Goal: Transaction & Acquisition: Purchase product/service

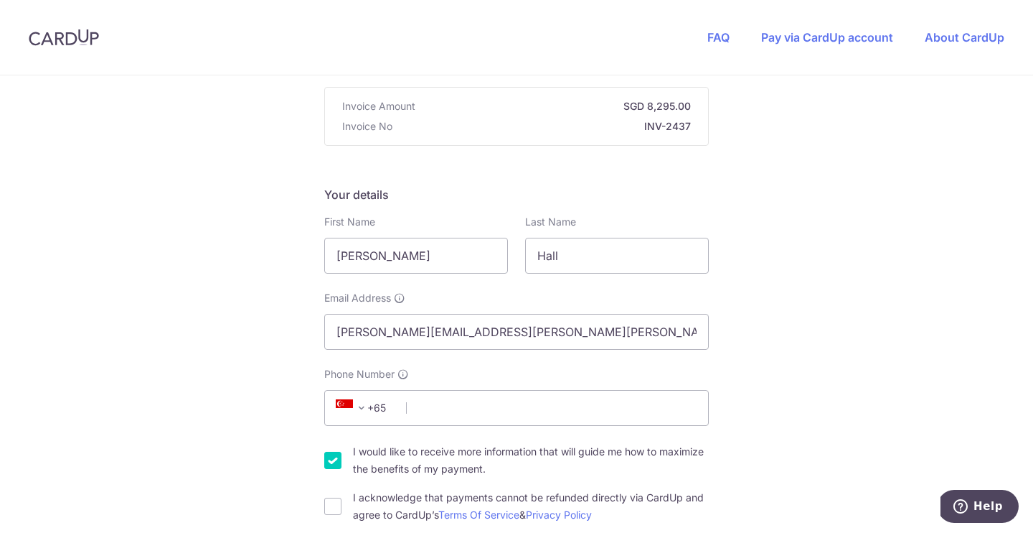
scroll to position [215, 0]
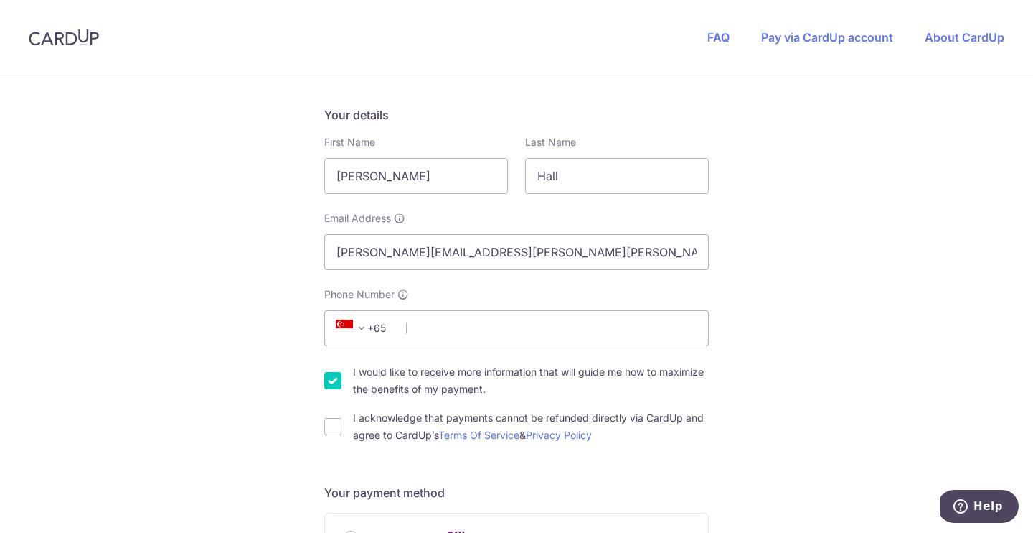
drag, startPoint x: 530, startPoint y: 275, endPoint x: 512, endPoint y: 292, distance: 24.9
click at [516, 286] on div "Your details First Name [PERSON_NAME] Last Name [PERSON_NAME] Email Address [PE…" at bounding box center [516, 274] width 385 height 337
click at [482, 324] on input "Phone Number" at bounding box center [516, 328] width 385 height 36
type input "86660589"
click at [333, 380] on input "I would like to receive more information that will guide me how to maximize the…" at bounding box center [332, 380] width 17 height 17
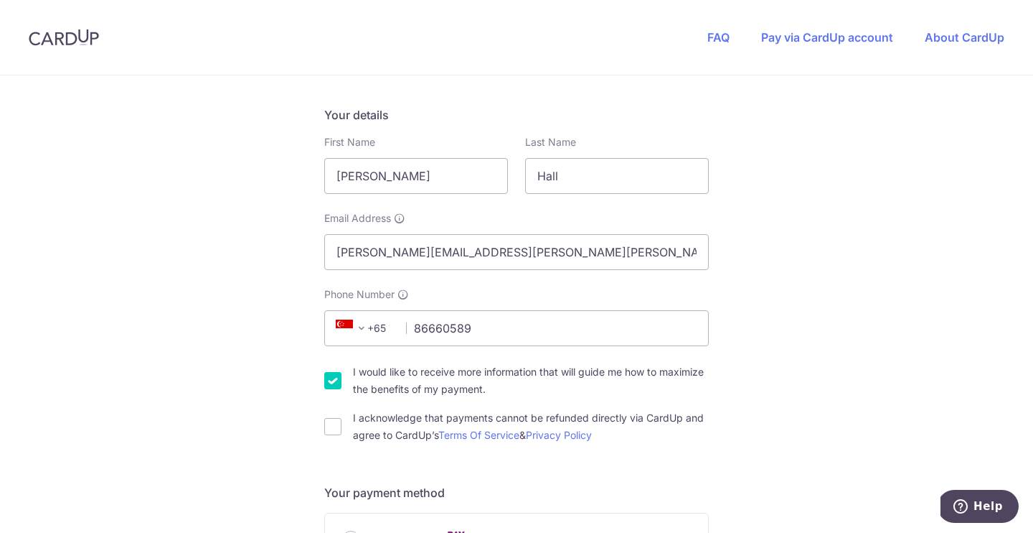
checkbox input "false"
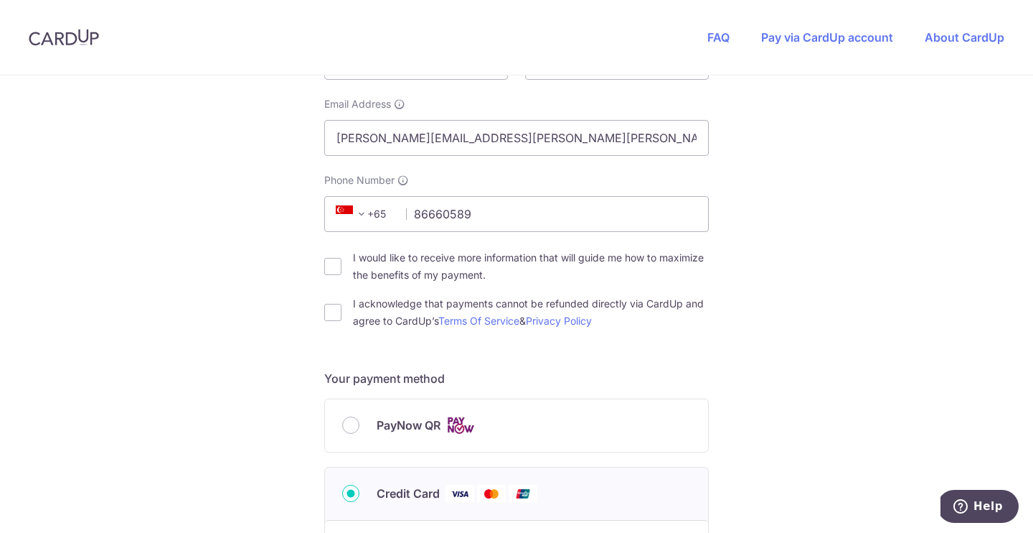
scroll to position [354, 0]
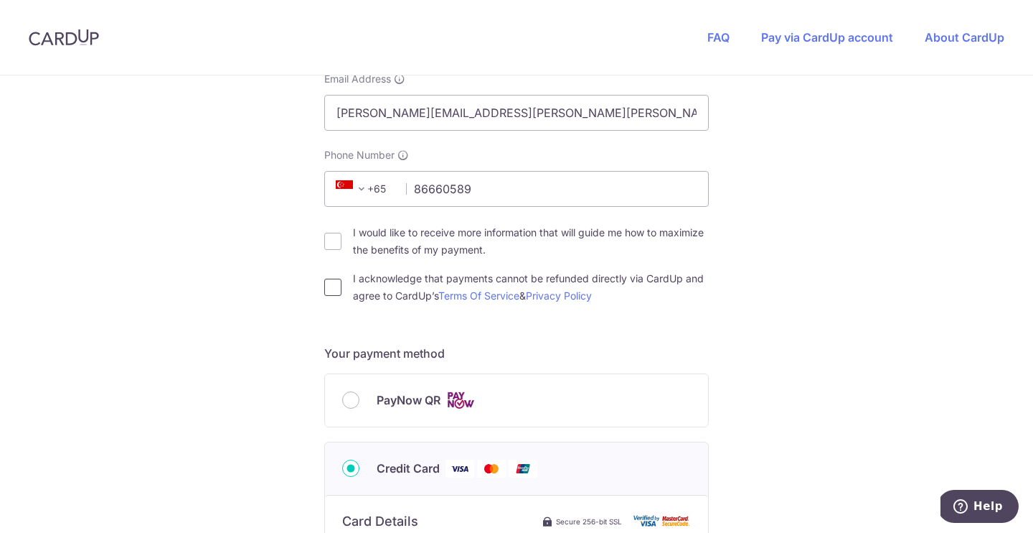
click at [335, 283] on input "I acknowledge that payments cannot be refunded directly via CardUp and agree to…" at bounding box center [332, 286] width 17 height 17
checkbox input "true"
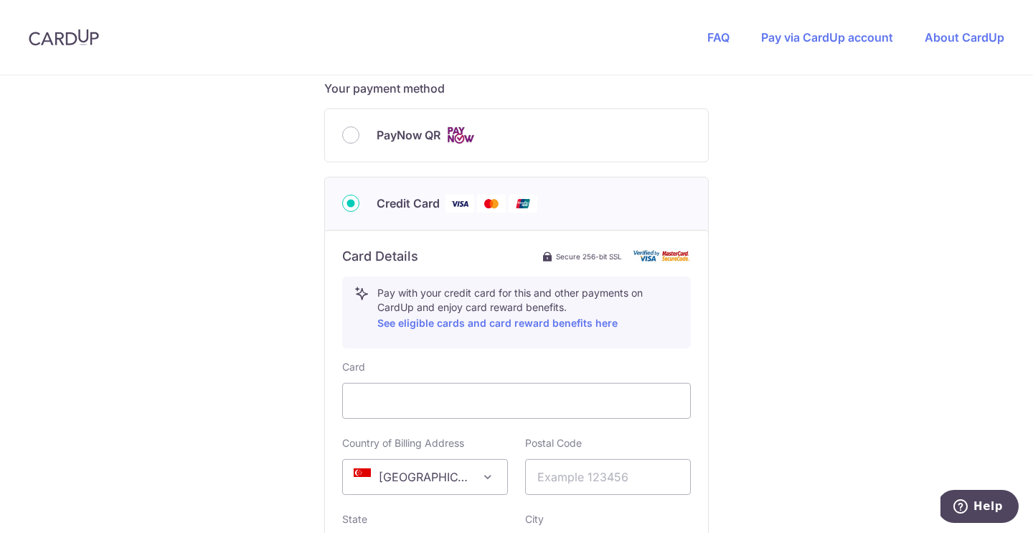
scroll to position [622, 0]
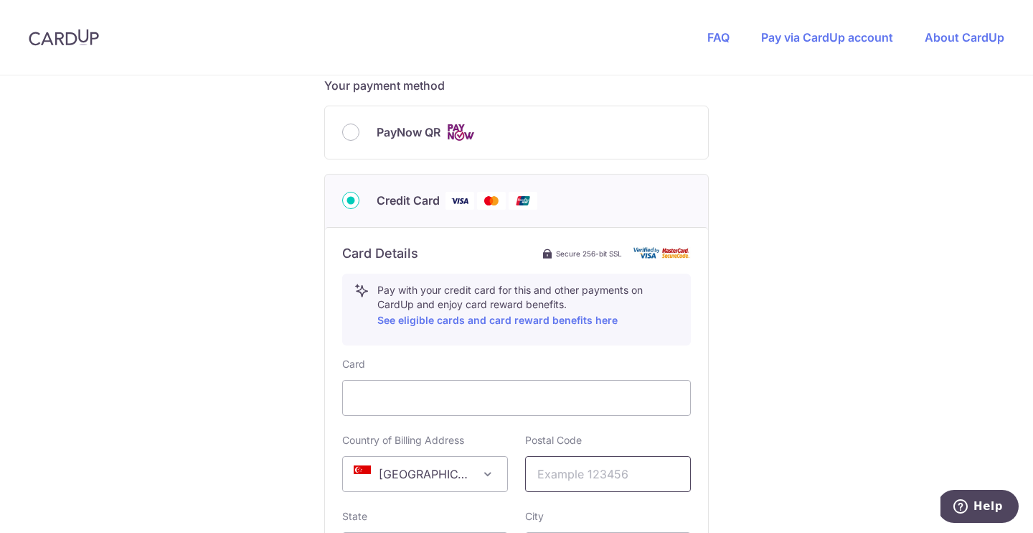
click at [558, 475] on input "text" at bounding box center [608, 474] width 166 height 36
type input "0"
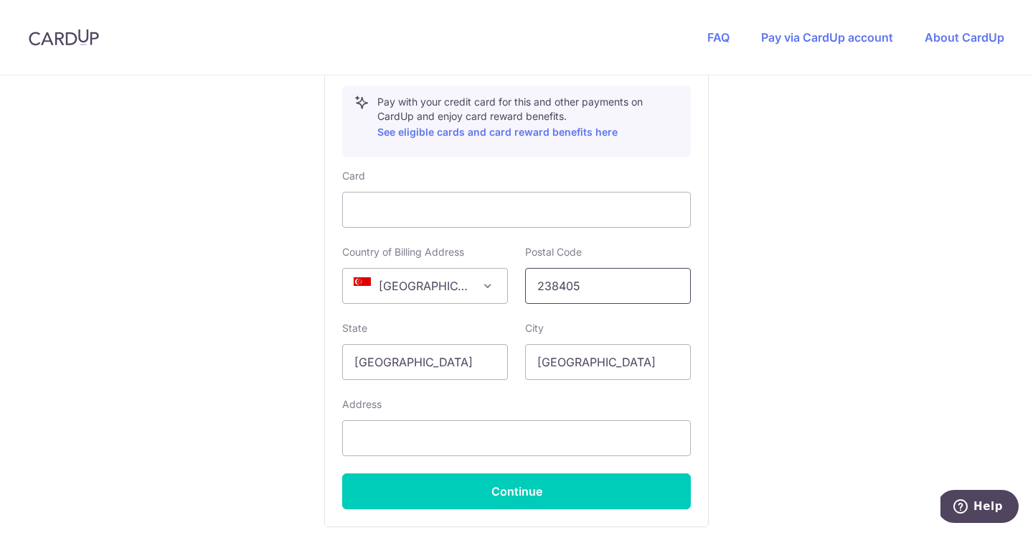
scroll to position [810, 0]
type input "238405"
click at [454, 435] on input "text" at bounding box center [516, 437] width 349 height 36
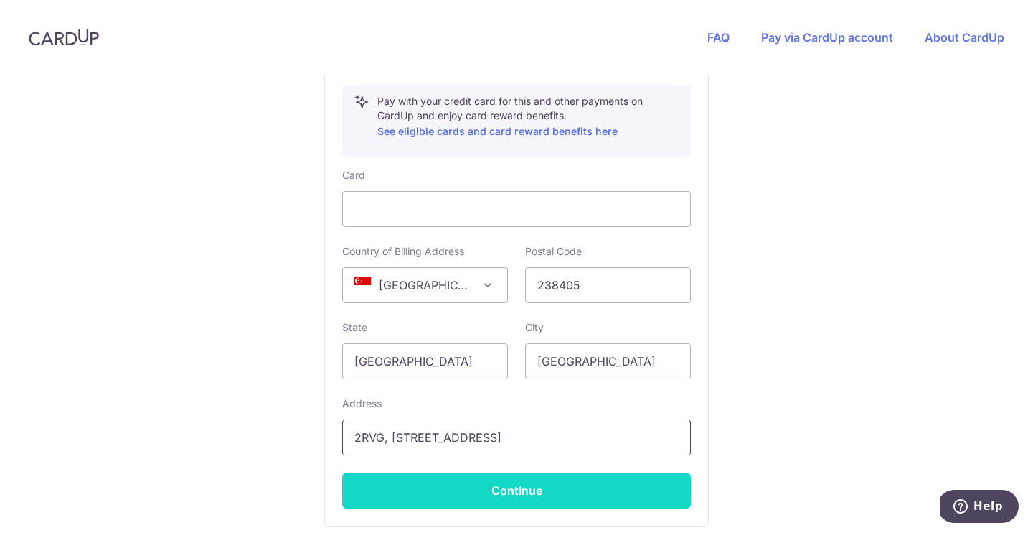
type input "2RVG, [STREET_ADDRESS]"
click at [517, 496] on button "Continue" at bounding box center [516, 490] width 349 height 36
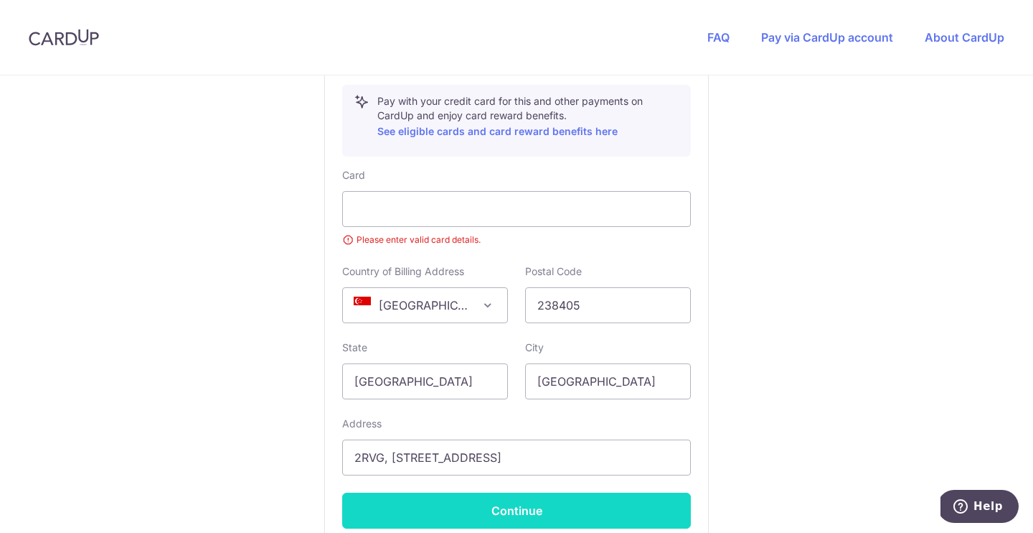
click at [475, 504] on button "Continue" at bounding box center [516, 510] width 349 height 36
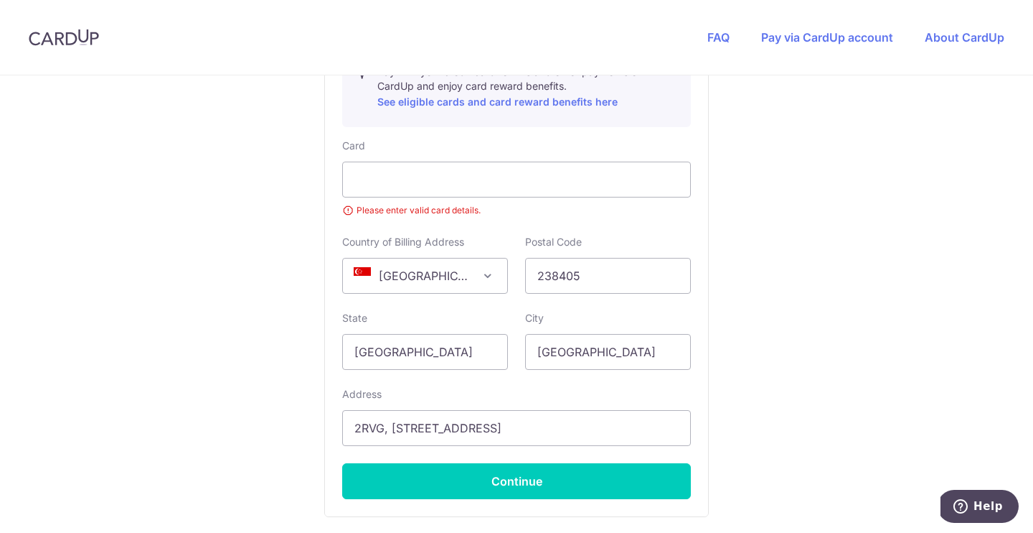
scroll to position [800, 0]
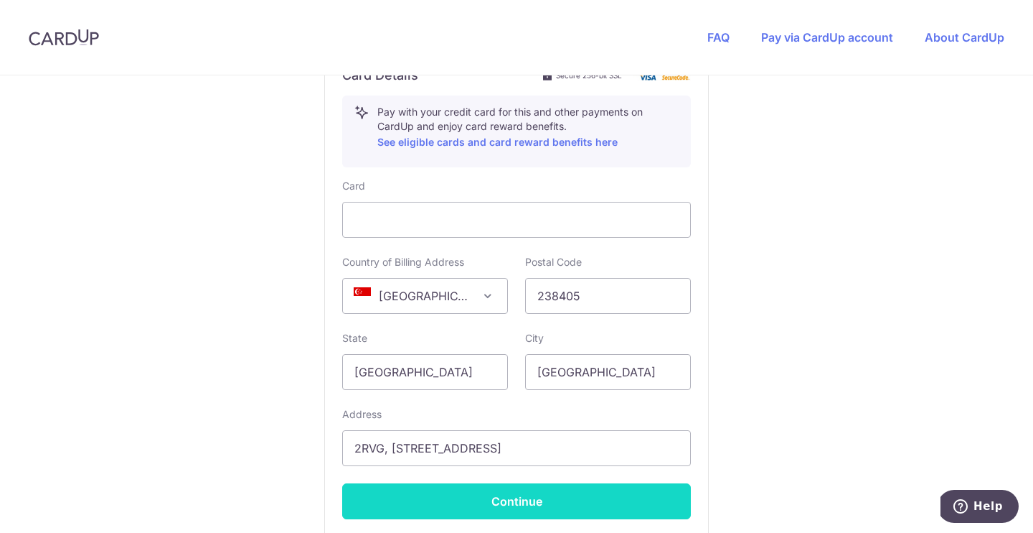
click at [518, 502] on button "Continue" at bounding box center [516, 501] width 349 height 36
type input "**** 9573"
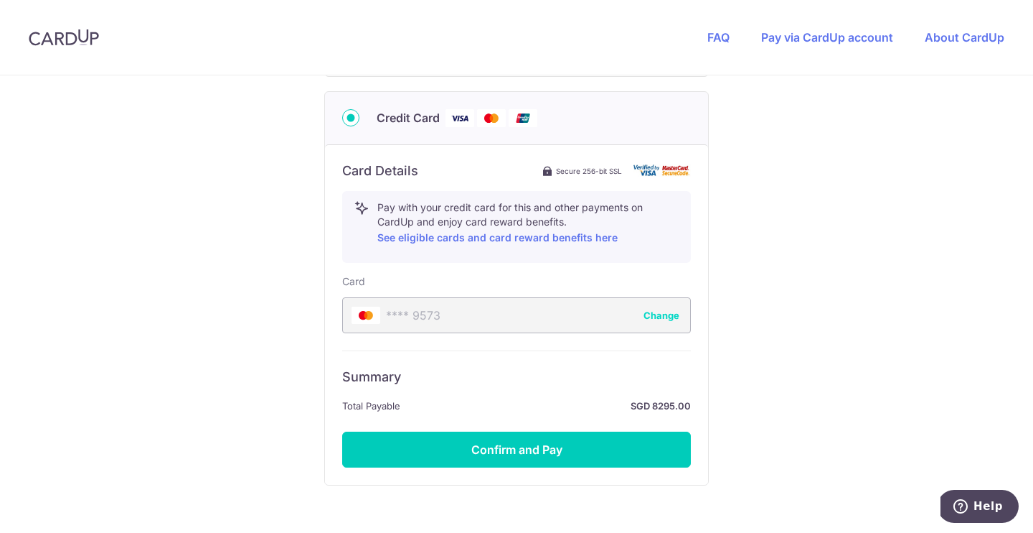
scroll to position [705, 0]
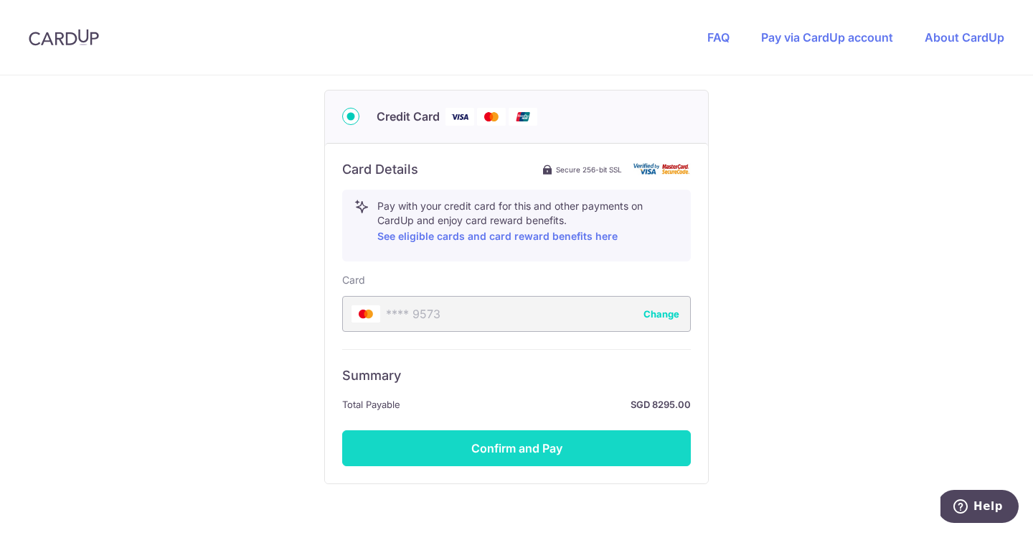
click at [532, 454] on button "Confirm and Pay" at bounding box center [516, 448] width 349 height 36
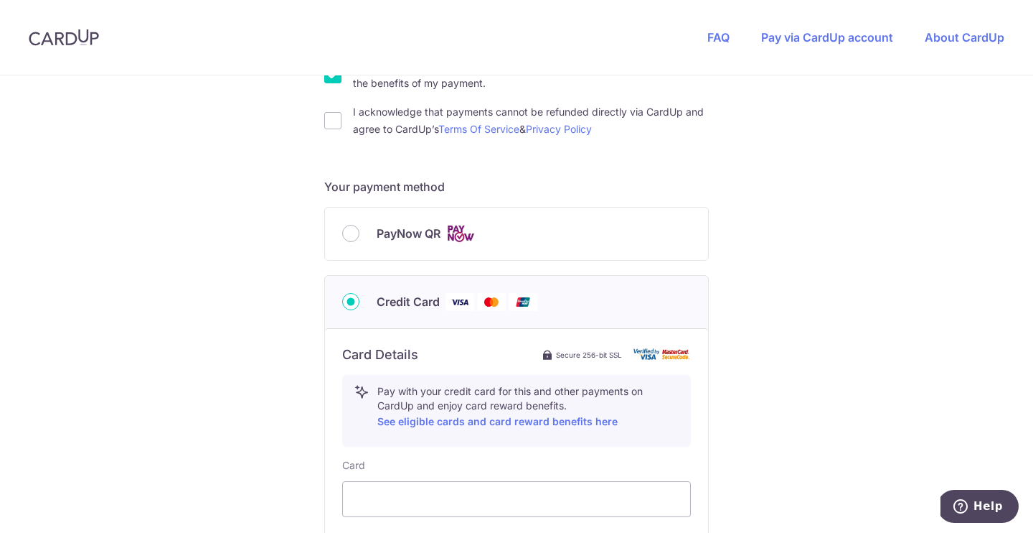
scroll to position [746, 0]
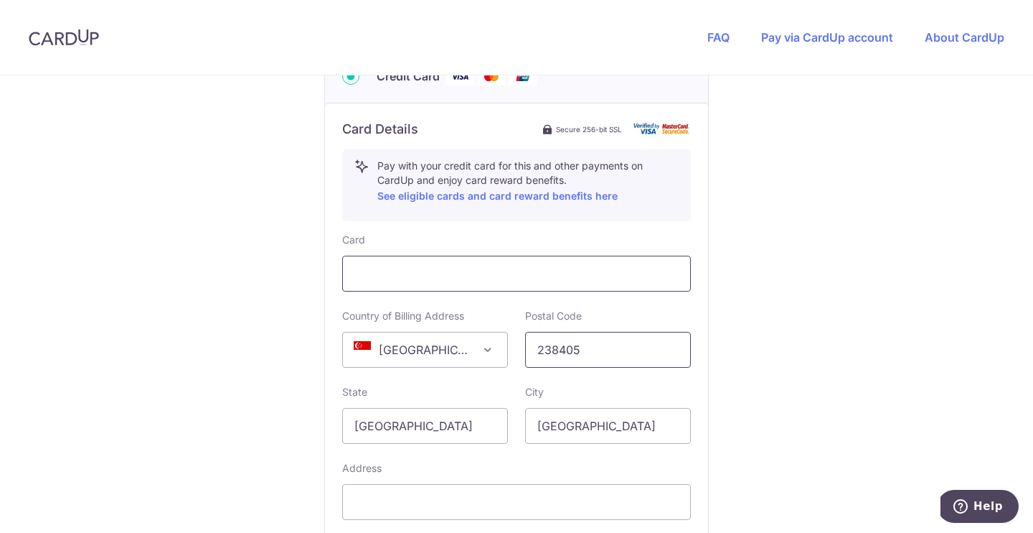
type input "238405"
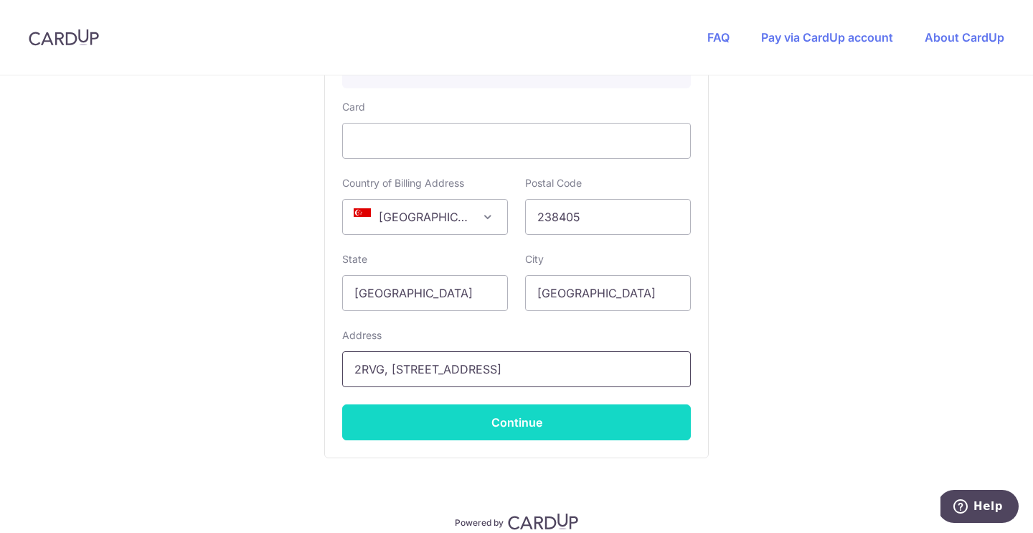
type input "2RVG, [STREET_ADDRESS]"
click at [514, 431] on button "Continue" at bounding box center [516, 422] width 349 height 36
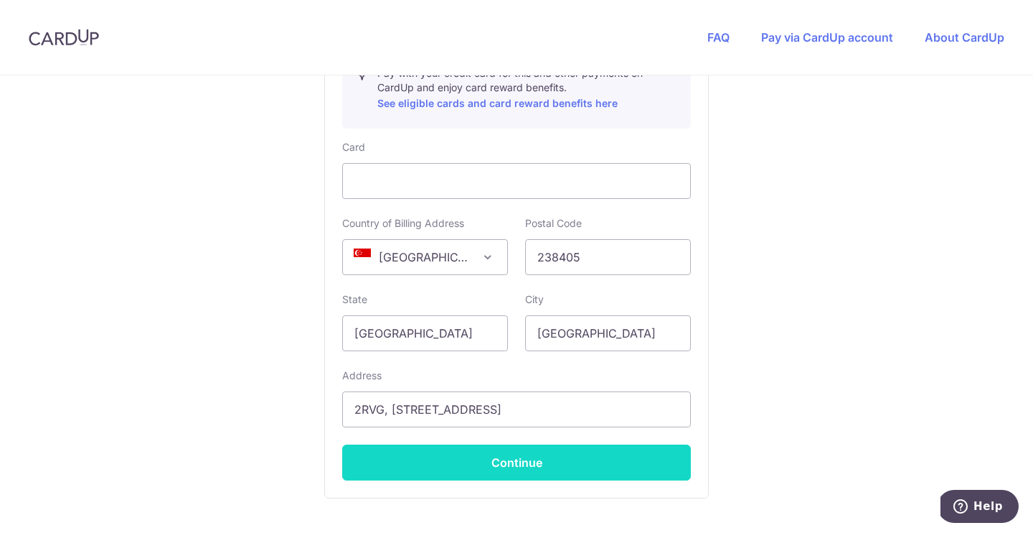
scroll to position [238, 0]
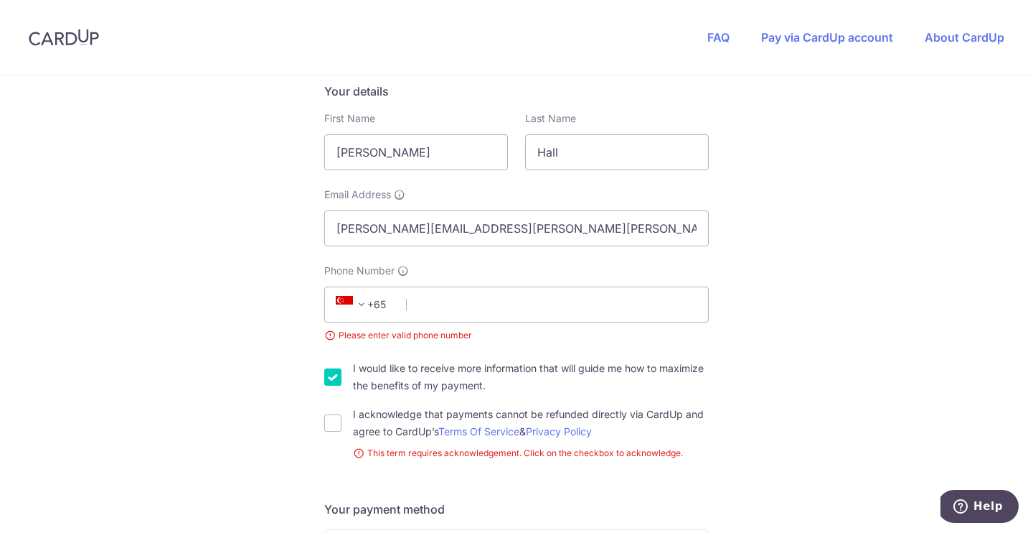
click at [335, 369] on input "I would like to receive more information that will guide me how to maximize the…" at bounding box center [332, 376] width 17 height 17
checkbox input "false"
click at [335, 419] on input "I acknowledge that payments cannot be refunded directly via CardUp and agree to…" at bounding box center [332, 422] width 17 height 17
checkbox input "true"
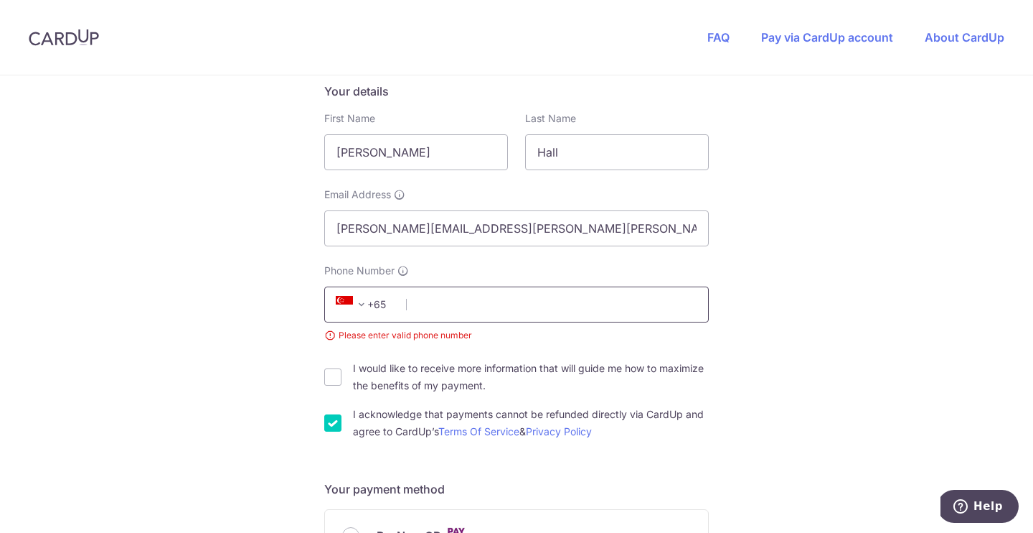
click at [477, 305] on input "Phone Number" at bounding box center [516, 304] width 385 height 36
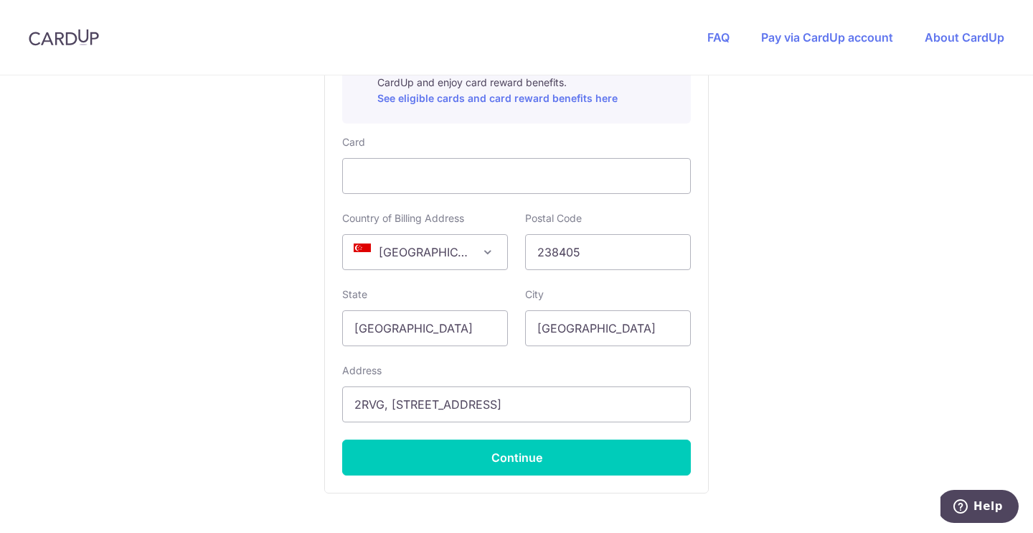
scroll to position [942, 0]
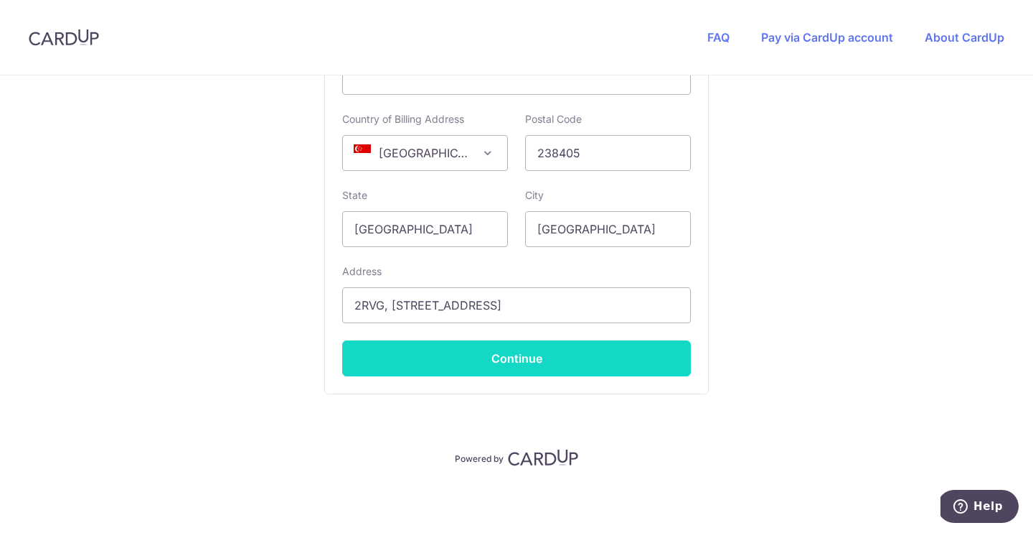
type input "86660589"
click at [505, 346] on button "Continue" at bounding box center [516, 358] width 349 height 36
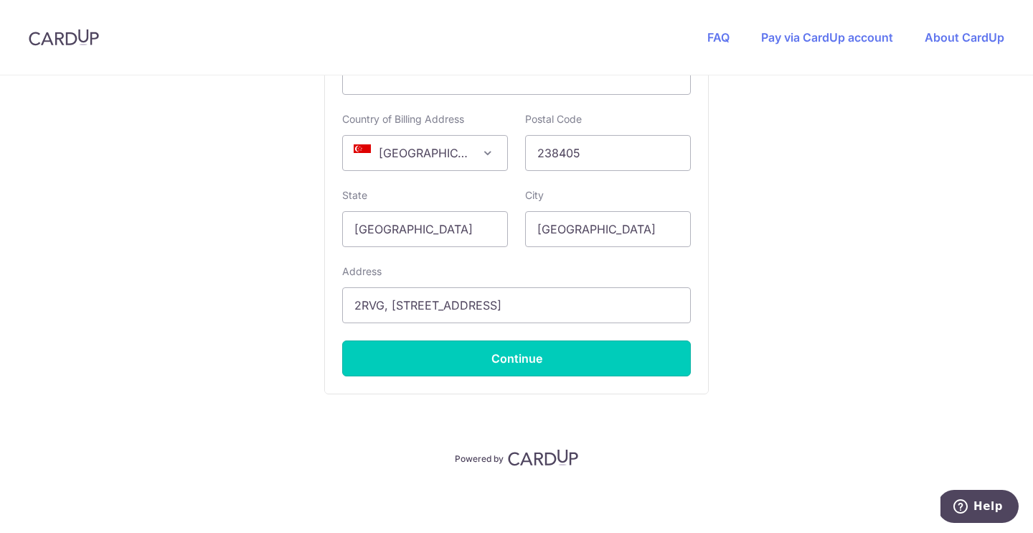
type input "**** 9573"
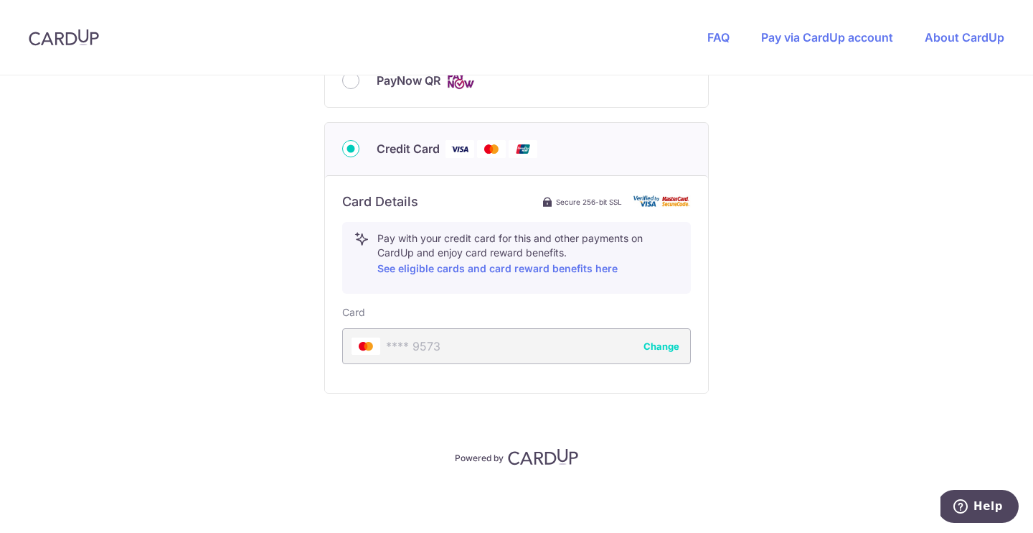
scroll to position [672, 0]
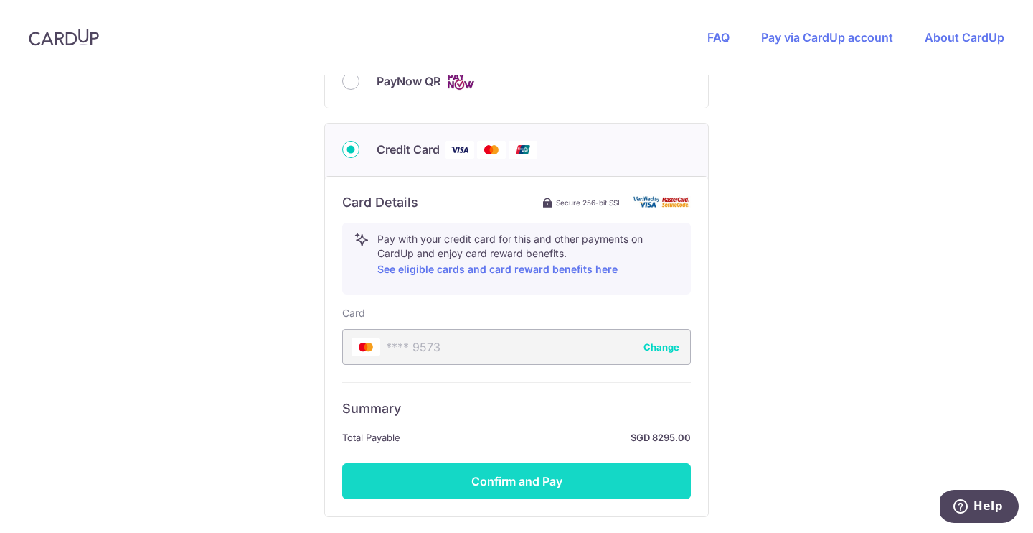
click at [545, 474] on button "Confirm and Pay" at bounding box center [516, 481] width 349 height 36
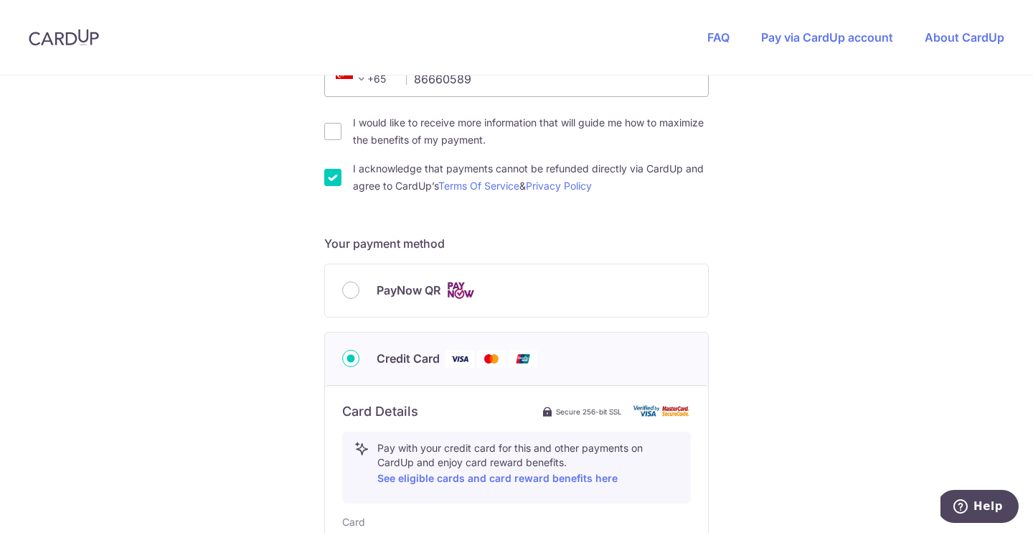
scroll to position [795, 0]
